Goal: Communication & Community: Answer question/provide support

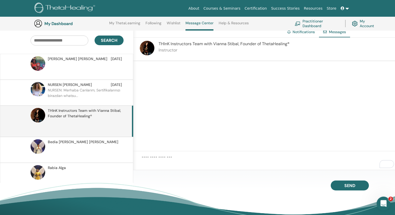
click at [382, 204] on icon "Open Intercom Messenger" at bounding box center [383, 203] width 9 height 9
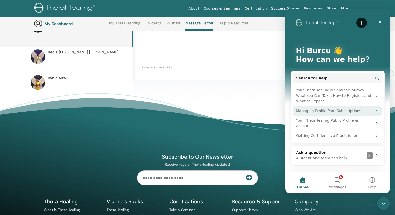
scroll to position [137, 0]
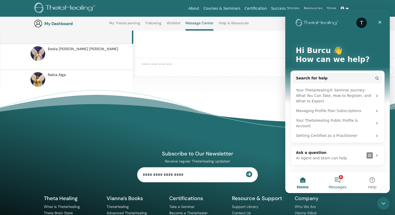
click at [342, 179] on button "6 Messages" at bounding box center [337, 182] width 35 height 21
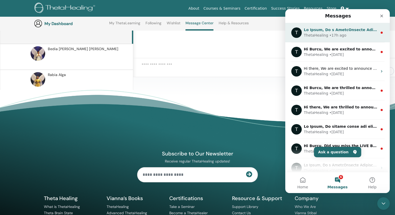
click at [335, 33] on div "• 17h ago" at bounding box center [337, 35] width 17 height 5
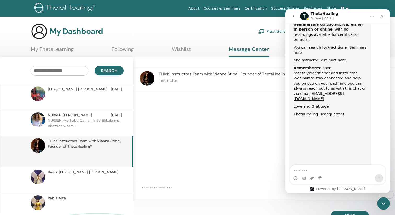
scroll to position [290, 0]
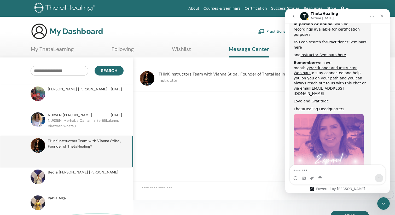
click at [293, 18] on button "go back" at bounding box center [294, 16] width 10 height 10
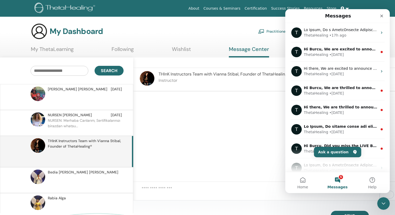
scroll to position [0, 0]
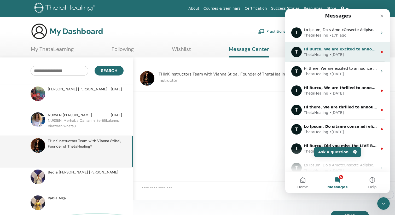
click at [319, 54] on div "ThetaHealing" at bounding box center [316, 54] width 24 height 5
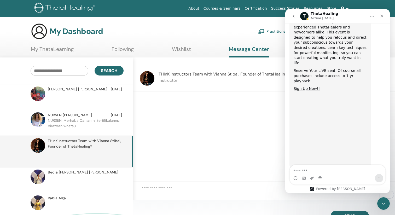
scroll to position [123, 0]
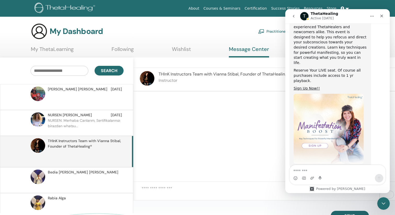
click at [292, 18] on icon "go back" at bounding box center [294, 16] width 4 height 4
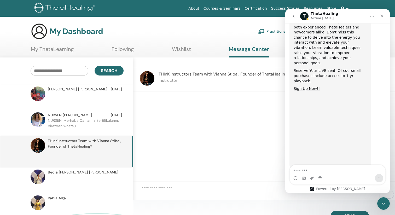
scroll to position [123, 0]
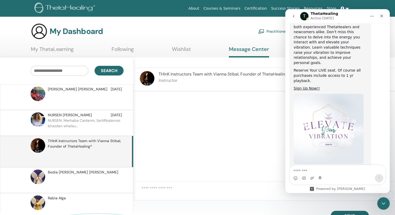
click at [294, 18] on icon "go back" at bounding box center [294, 16] width 4 height 4
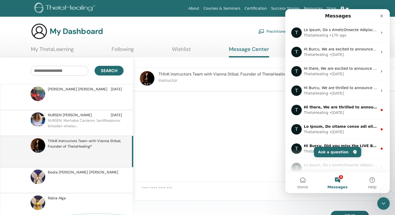
scroll to position [0, 0]
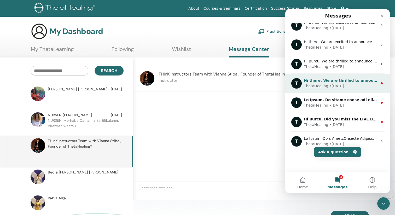
click at [325, 84] on div "ThetaHealing" at bounding box center [316, 85] width 24 height 5
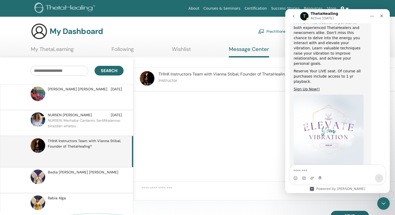
scroll to position [123, 0]
click at [293, 18] on icon "go back" at bounding box center [294, 16] width 4 height 4
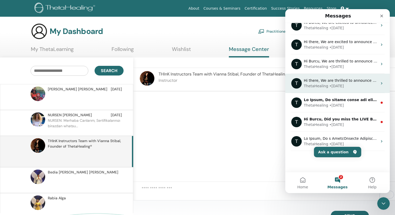
click at [339, 106] on div "• [DATE]" at bounding box center [336, 105] width 15 height 5
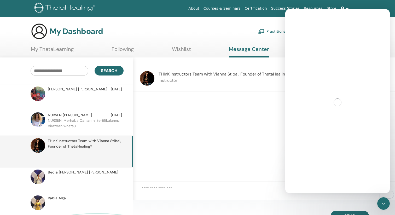
scroll to position [5, 0]
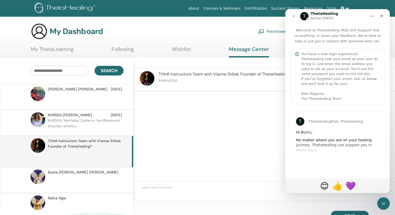
click at [294, 18] on icon "go back" at bounding box center [294, 16] width 4 height 4
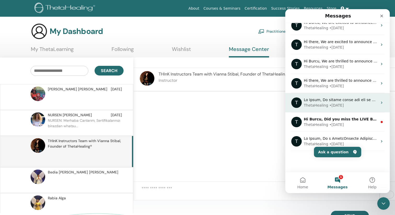
click at [336, 126] on div "• [DATE]" at bounding box center [336, 124] width 15 height 5
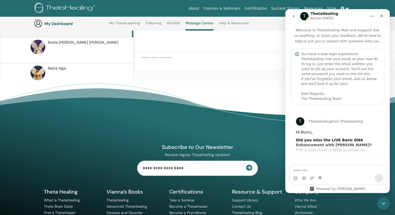
scroll to position [0, 0]
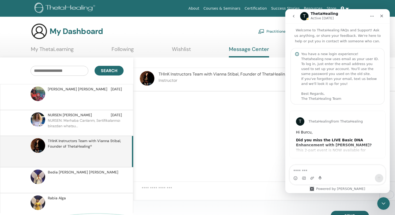
click at [294, 18] on icon "go back" at bounding box center [294, 16] width 4 height 4
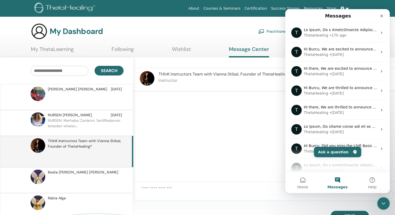
click at [226, 148] on div at bounding box center [264, 137] width 262 height 90
click at [92, 96] on p at bounding box center [86, 100] width 76 height 16
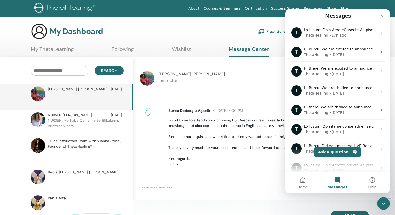
scroll to position [9, 0]
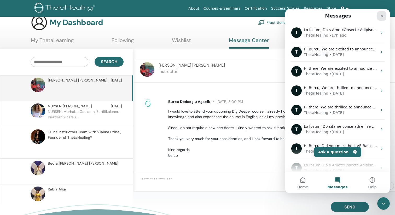
click at [384, 16] on div "Close" at bounding box center [381, 15] width 9 height 9
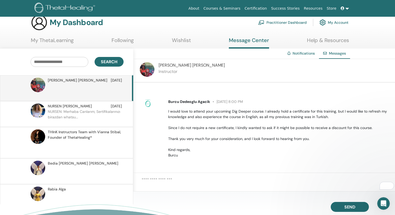
scroll to position [0, 0]
